Goal: Task Accomplishment & Management: Use online tool/utility

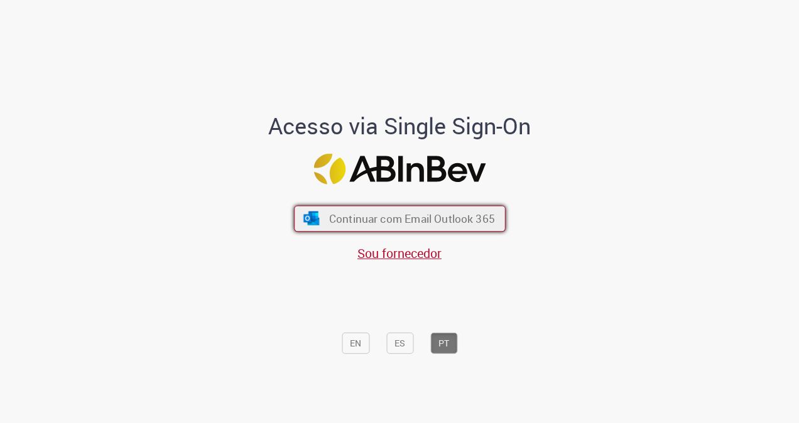
click at [369, 214] on span "Continuar com Email Outlook 365" at bounding box center [412, 219] width 166 height 14
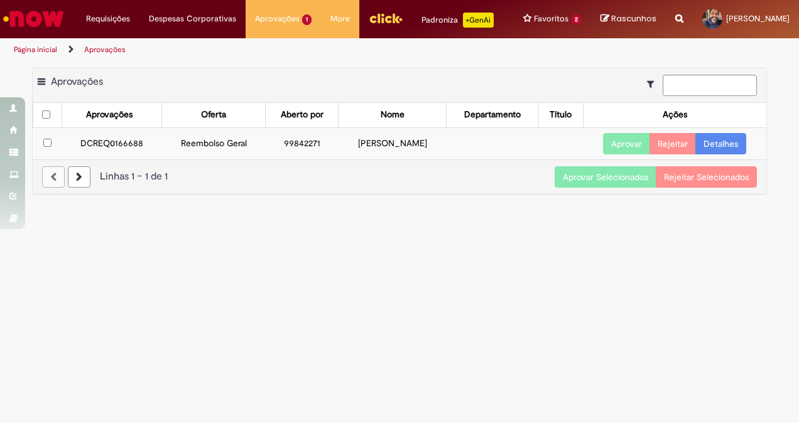
click at [720, 139] on link "Detalhes" at bounding box center [720, 143] width 51 height 21
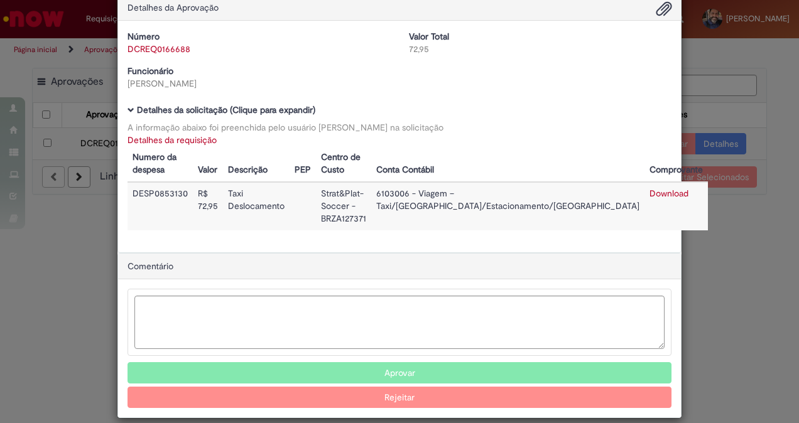
scroll to position [24, 0]
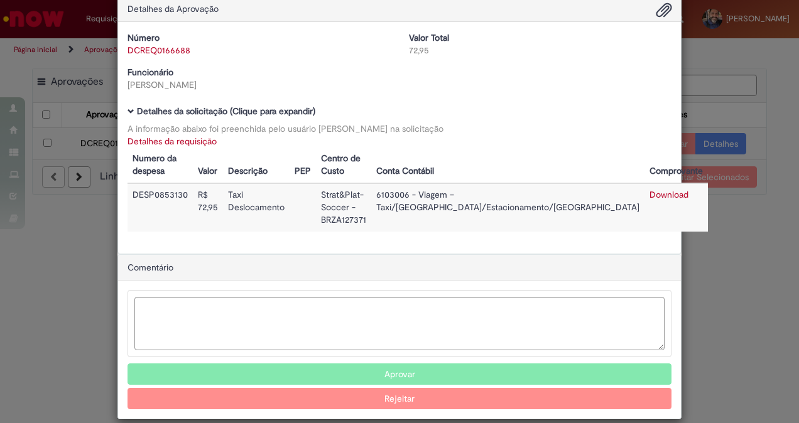
click at [403, 364] on button "Aprovar" at bounding box center [400, 374] width 544 height 21
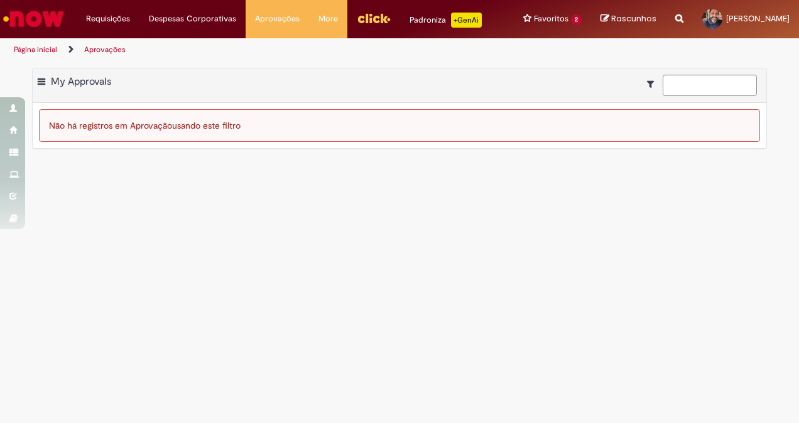
click at [38, 16] on img "Ir para a Homepage" at bounding box center [33, 18] width 65 height 25
